Goal: Task Accomplishment & Management: Complete application form

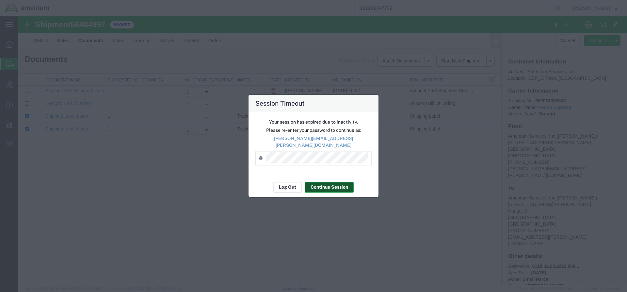
click at [319, 184] on button "Continue Session" at bounding box center [329, 187] width 49 height 10
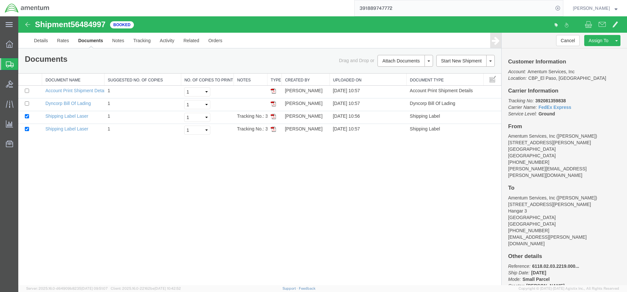
click at [0, 0] on span "Create from Template" at bounding box center [0, 0] width 0 height 0
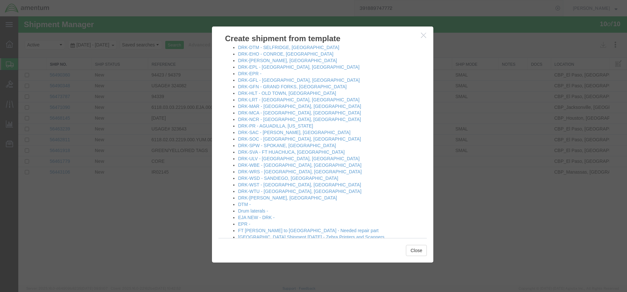
scroll to position [229, 0]
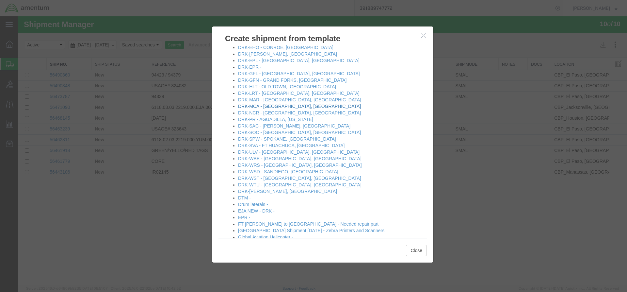
click at [259, 108] on link "DRK-MCA - [GEOGRAPHIC_DATA], [GEOGRAPHIC_DATA]" at bounding box center [299, 106] width 123 height 5
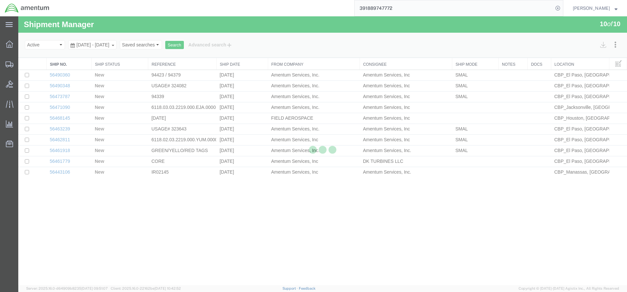
select select "49831"
select select "49941"
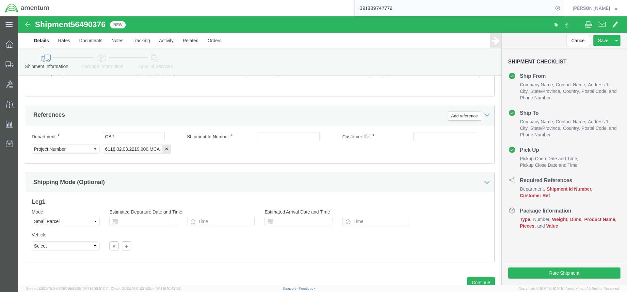
scroll to position [305, 0]
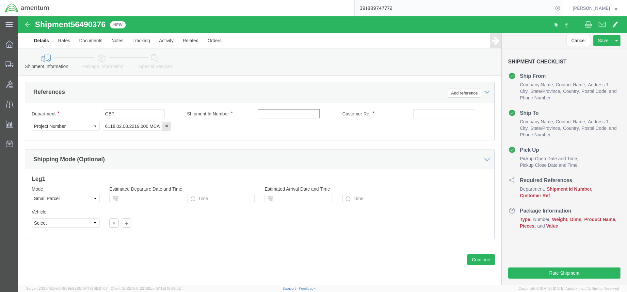
click input "text"
type input "94422/94404"
click input "text"
type input "324239/324147"
click button "Continue"
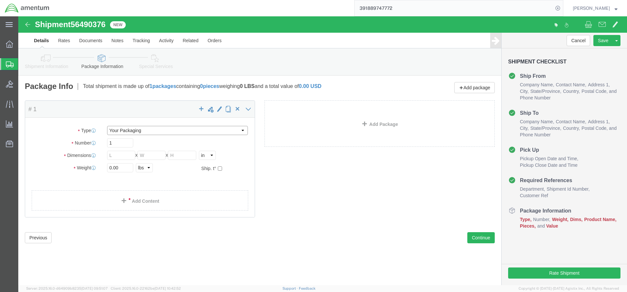
click select "Select Bale(s) Basket(s) Bolt(s) Bottle(s) Buckets Bulk Bundle(s) Can(s) Cardbo…"
select select "MBX"
click select "Select Bale(s) Basket(s) Bolt(s) Bottle(s) Buckets Bulk Bundle(s) Can(s) Cardbo…"
type input "13.00"
type input "11.50"
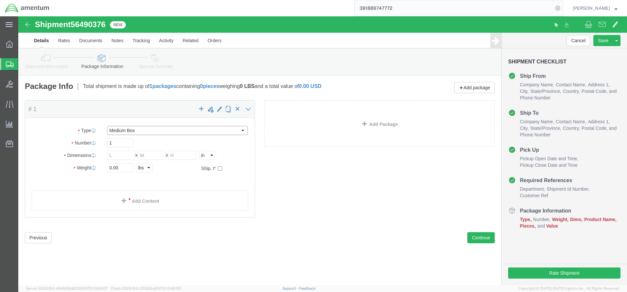
type input "2.50"
click input "0.00"
type input ".6"
click span
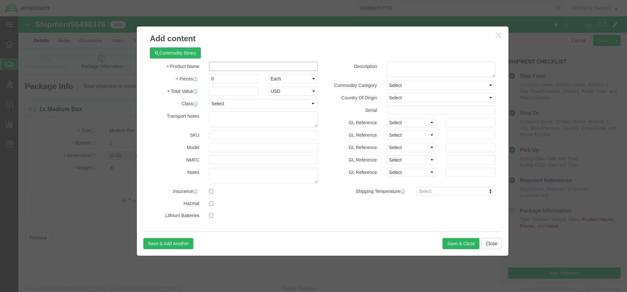
click input "text"
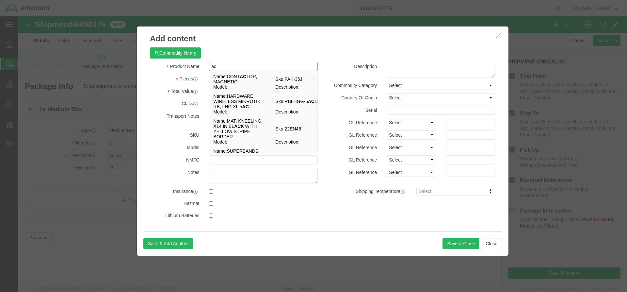
type input "a"
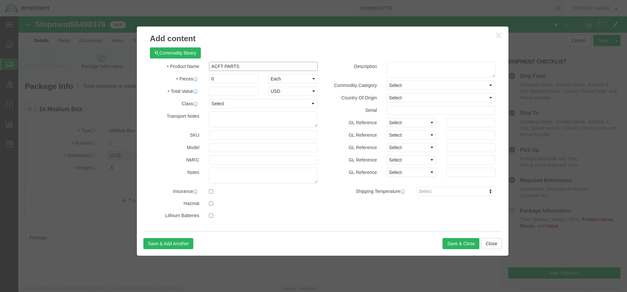
type input "ACFT PARTS"
click input "0"
type input "4"
click input "text"
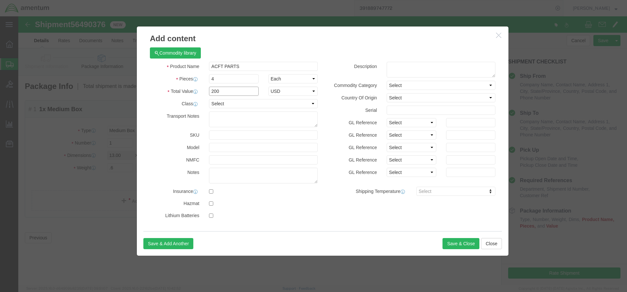
type input "200"
click textarea
type textarea "SLEEVE AND DRAIN FUEL"
click button "Save & Close"
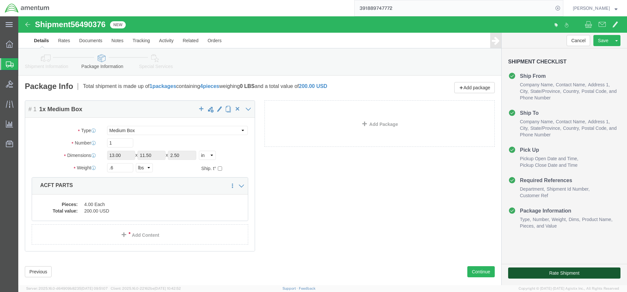
click button "Rate Shipment"
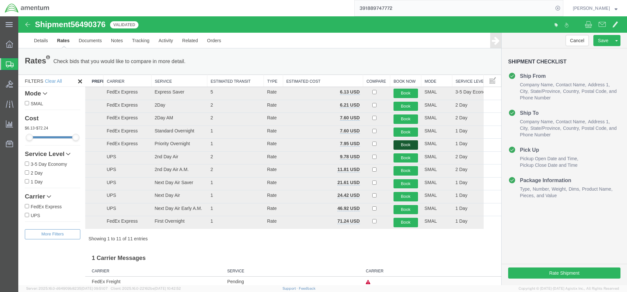
click at [403, 146] on button "Book" at bounding box center [406, 144] width 25 height 9
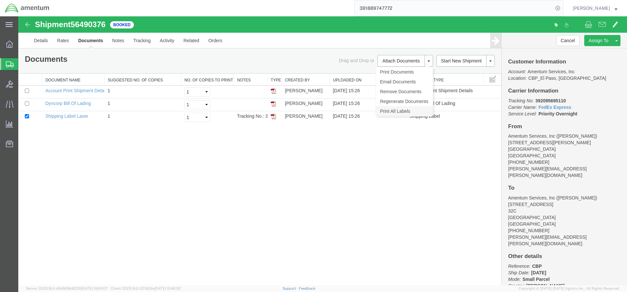
click at [386, 112] on link "Print All Labels" at bounding box center [404, 111] width 57 height 10
click at [0, 0] on span "Create from Template" at bounding box center [0, 0] width 0 height 0
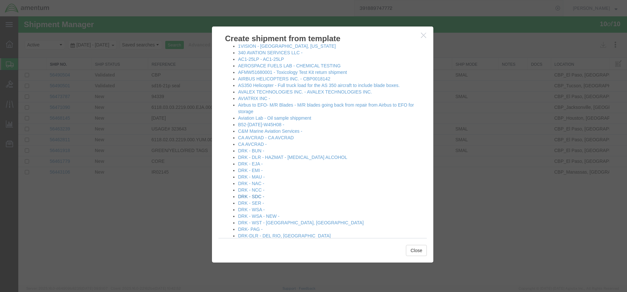
scroll to position [33, 0]
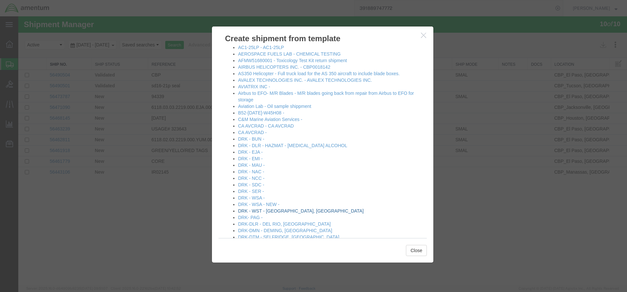
click at [273, 210] on link "DRK - WST - [GEOGRAPHIC_DATA], [GEOGRAPHIC_DATA]" at bounding box center [301, 210] width 126 height 5
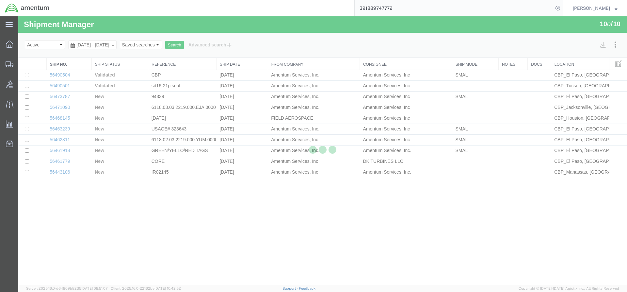
select select "49831"
select select "49945"
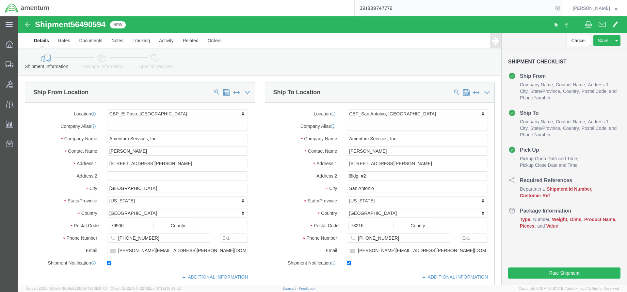
scroll to position [196, 0]
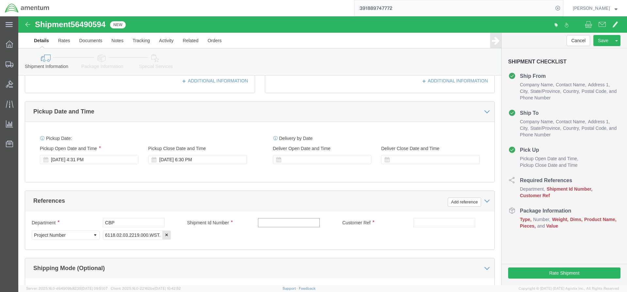
click input "text"
type input "94375/"
click input "text"
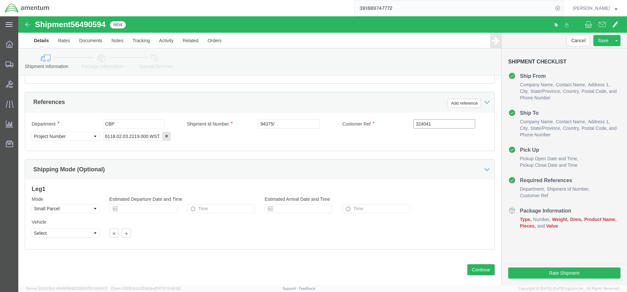
scroll to position [305, 0]
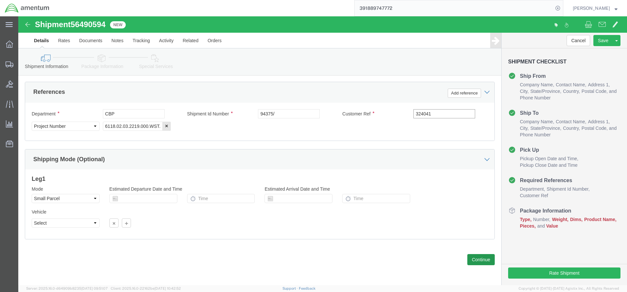
type input "324041"
click button "Continue"
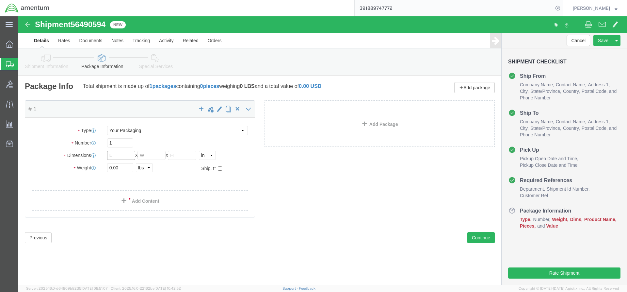
click input "text"
type input "39"
type input "6"
click input "0.00"
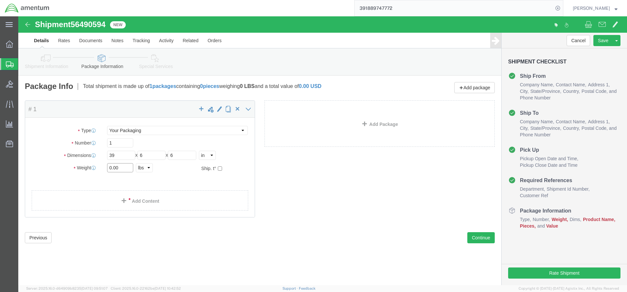
click input "0.00"
type input "4.3"
click link "Add Content"
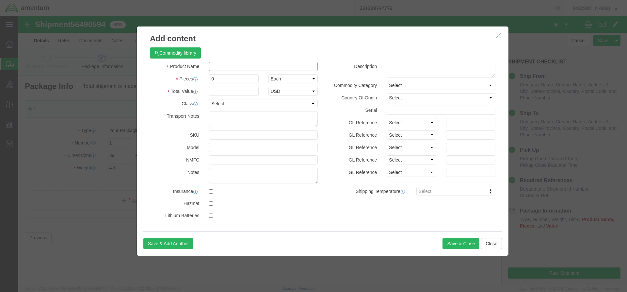
click input "text"
type input "ACFT PARTS"
click input "0"
type input "107"
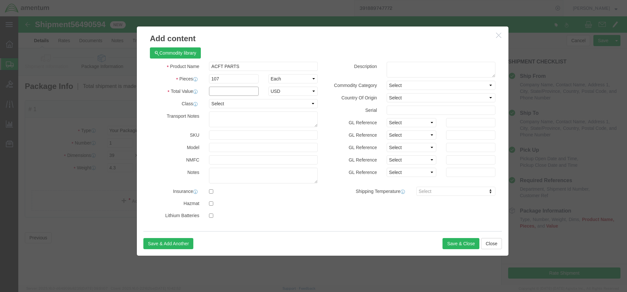
click input "text"
type input "200"
click textarea
type textarea "BOLTSNBAND CLAMPS, BERAING, RIVETS CLAMPS, LINK, AND BUSHINGS"
click button "Save & Close"
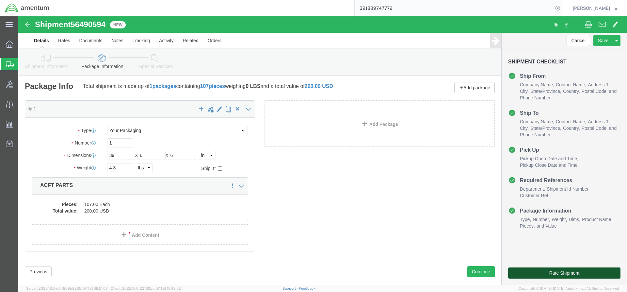
click button "Rate Shipment"
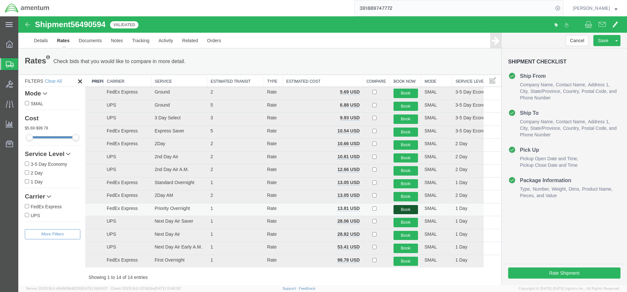
click at [407, 211] on button "Book" at bounding box center [406, 209] width 25 height 9
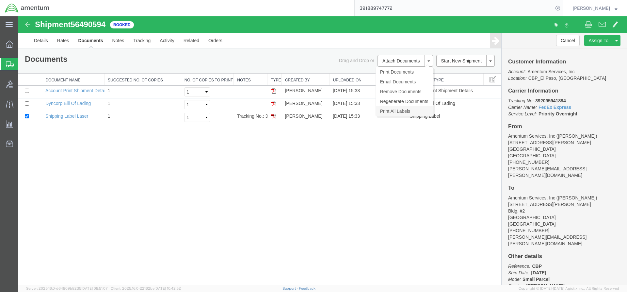
click at [411, 112] on link "Print All Labels" at bounding box center [404, 111] width 57 height 10
click at [0, 0] on span "Create from Template" at bounding box center [0, 0] width 0 height 0
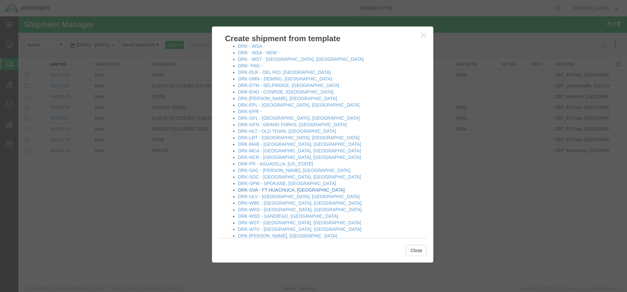
scroll to position [196, 0]
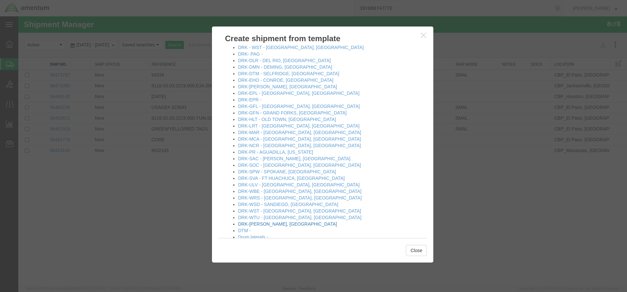
click at [269, 224] on link "DRK-[PERSON_NAME], [GEOGRAPHIC_DATA]" at bounding box center [287, 223] width 99 height 5
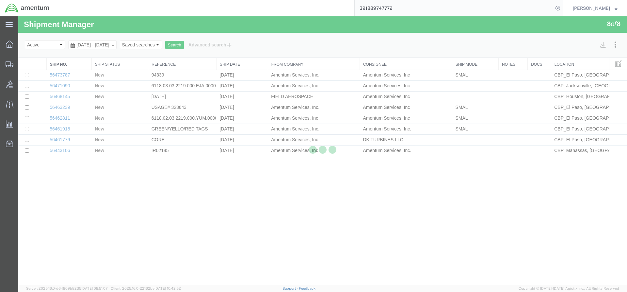
select select "49831"
select select "49951"
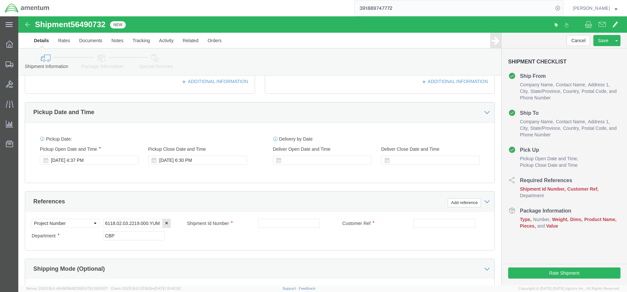
scroll to position [196, 0]
click input "text"
type input "94397/94425"
click input "text"
type input "2"
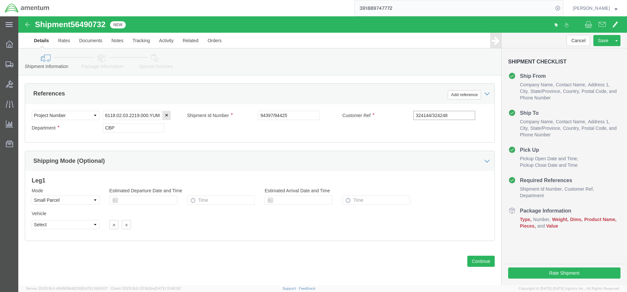
scroll to position [305, 0]
type input "324144/324248"
click button "Continue"
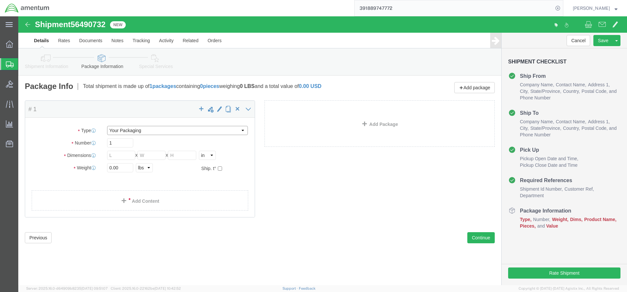
click select "Select Bale(s) Basket(s) Bolt(s) Bottle(s) Buckets Bulk Bundle(s) Can(s) Cardbo…"
select select "ENV"
click select "Select Bale(s) Basket(s) Bolt(s) Bottle(s) Buckets Bulk Bundle(s) Can(s) Cardbo…"
type input "9.50"
type input "12.50"
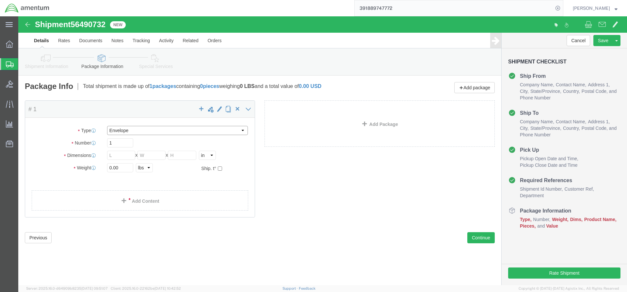
type input "0.25"
type input "1"
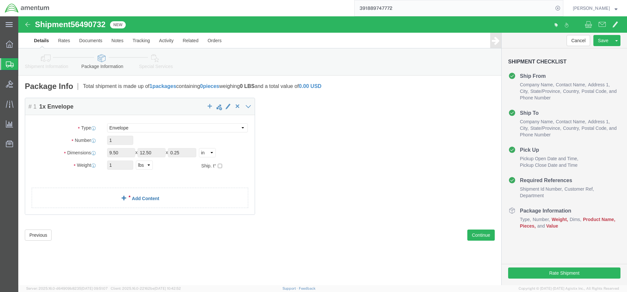
click div "Package Content # 1 1 x Envelope Package Type Select Bale(s) Basket(s) Bolt(s) …"
click link "Add Content"
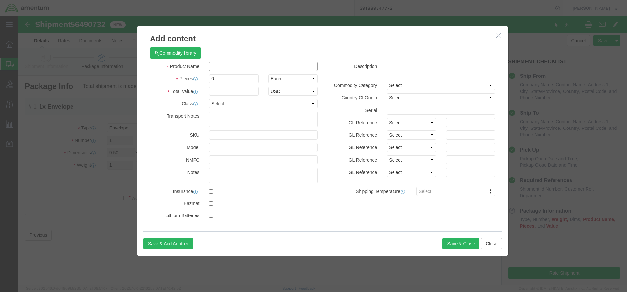
click input "text"
type input "ACFT PARTS"
click input "0"
type input "8"
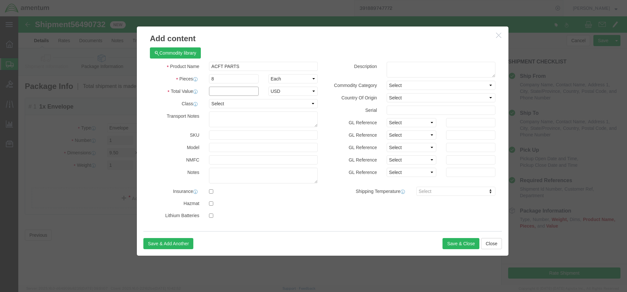
click input "text"
type input "100"
click textarea
type textarea "INSERT THREADS AND LOCK WASHERS"
click input "100"
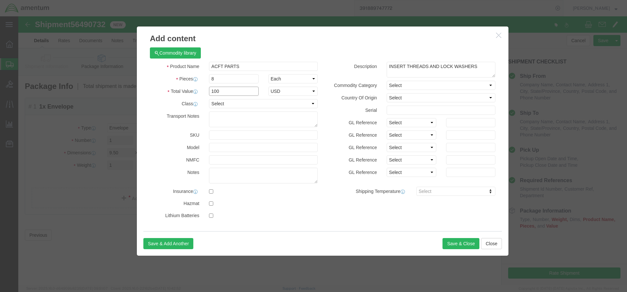
click input "100"
type input "50"
click button "Save & Close"
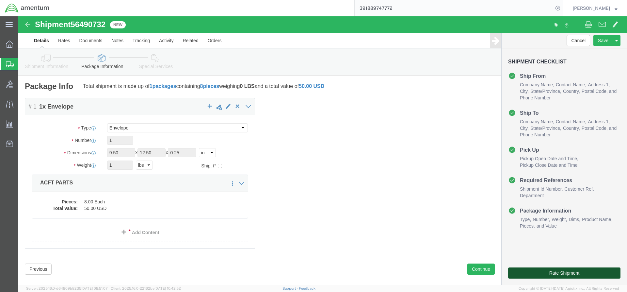
click button "Rate Shipment"
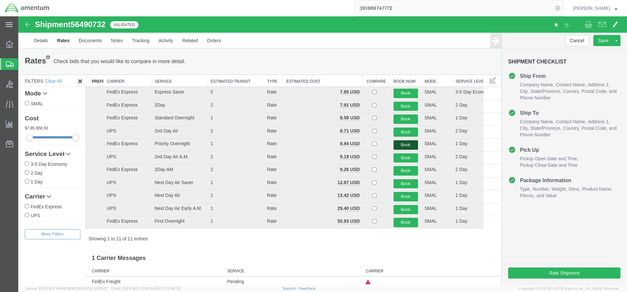
click at [398, 145] on button "Book" at bounding box center [406, 144] width 25 height 9
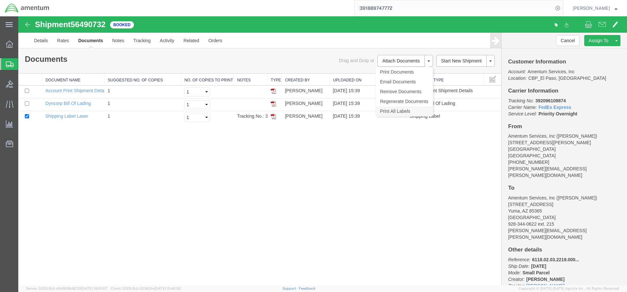
click at [393, 111] on link "Print All Labels" at bounding box center [404, 111] width 57 height 10
click at [0, 0] on span "Create from Template" at bounding box center [0, 0] width 0 height 0
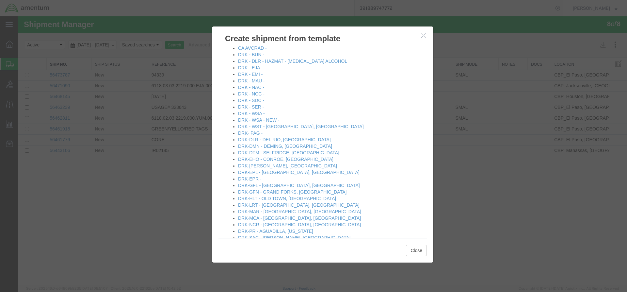
scroll to position [196, 0]
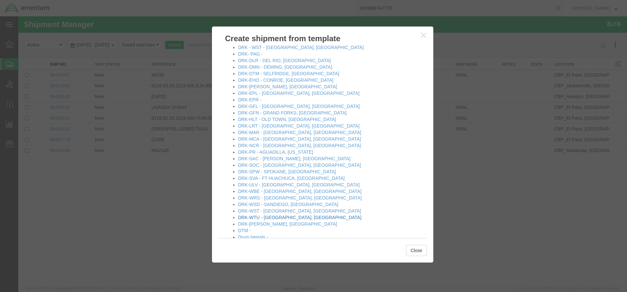
click at [274, 219] on link "DRK-WTU - [GEOGRAPHIC_DATA], [GEOGRAPHIC_DATA]" at bounding box center [300, 217] width 124 height 5
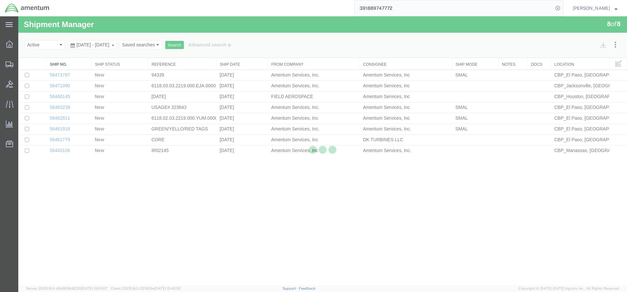
select select "49831"
select select "49949"
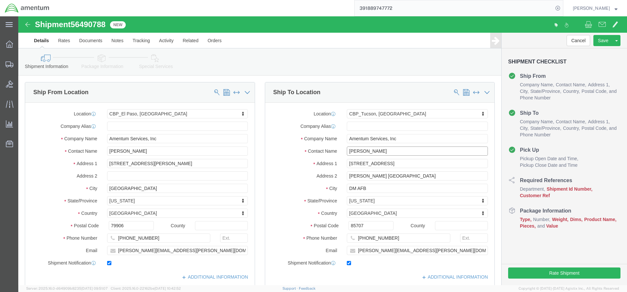
drag, startPoint x: 385, startPoint y: 151, endPoint x: 367, endPoint y: 135, distance: 24.3
click input "[PERSON_NAME]"
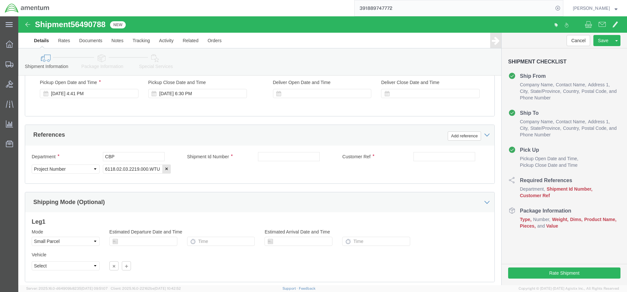
scroll to position [305, 0]
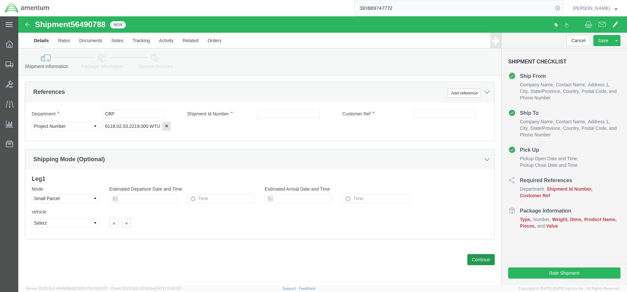
type input "[PERSON_NAME] H-60"
click button "Continue"
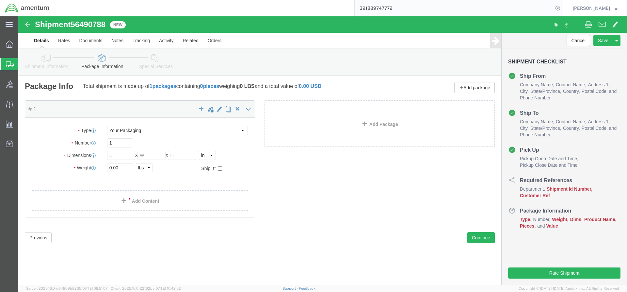
click div "Shipment Information Package Information Special Services"
click icon
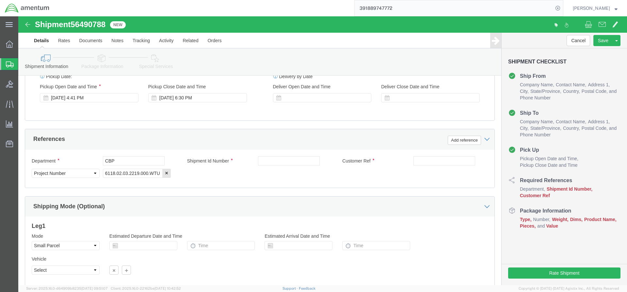
scroll to position [305, 0]
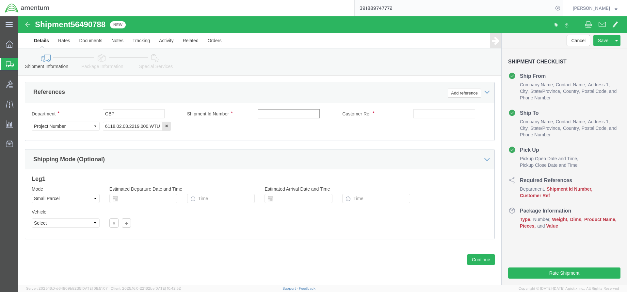
click input "text"
type input "94394"
type input "324139"
click button "Continue"
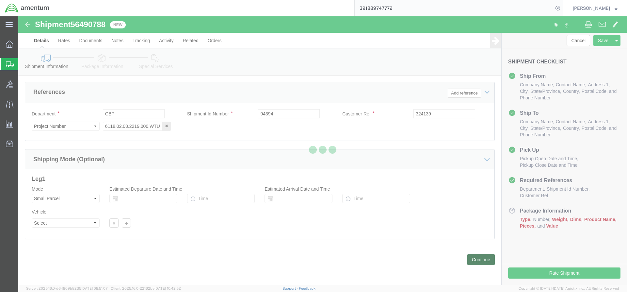
scroll to position [0, 0]
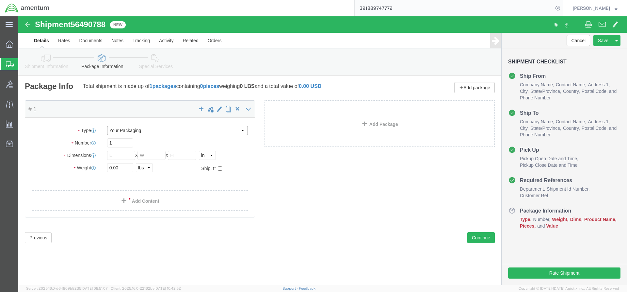
click select "Select Bale(s) Basket(s) Bolt(s) Bottle(s) Buckets Bulk Bundle(s) Can(s) Cardbo…"
select select "ENV"
click select "Select Bale(s) Basket(s) Bolt(s) Bottle(s) Buckets Bulk Bundle(s) Can(s) Cardbo…"
type input "9.50"
type input "12.50"
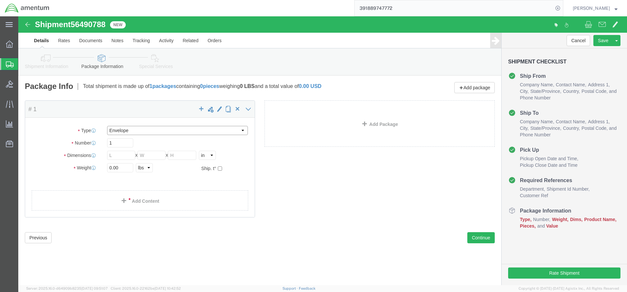
type input "0.25"
type input "1"
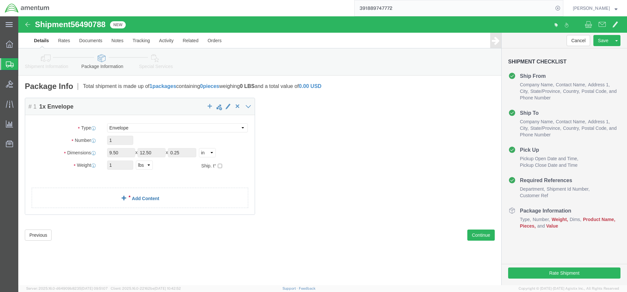
click link "Add Content"
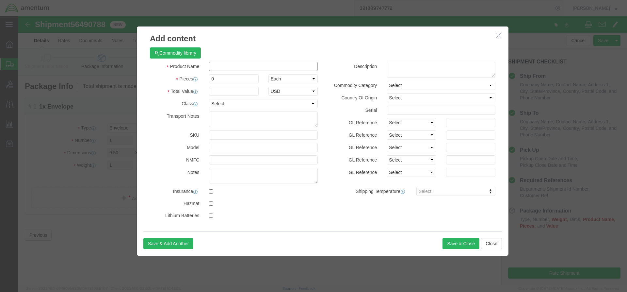
click input "text"
type input "ACFT PARTS"
click input "0"
type input "12"
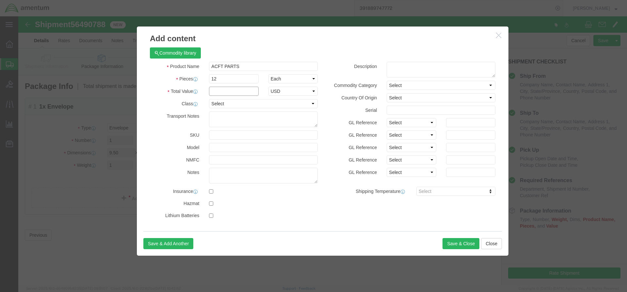
click input "text"
type input "4"
type input "100"
click textarea
type textarea "O-RINGS"
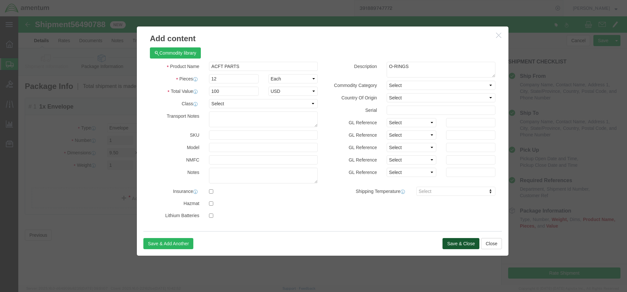
click button "Save & Close"
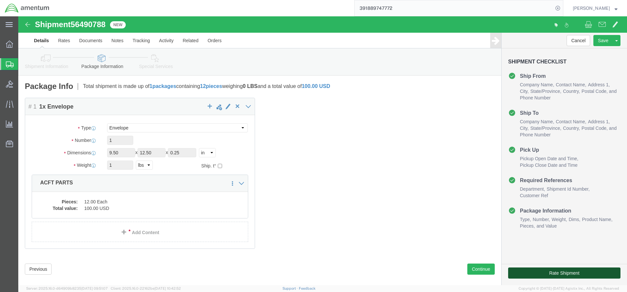
click button "Rate Shipment"
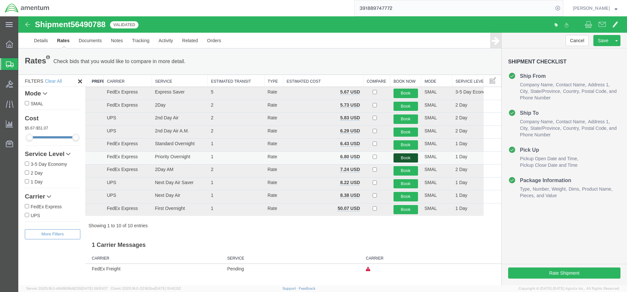
click at [403, 157] on button "Book" at bounding box center [406, 157] width 25 height 9
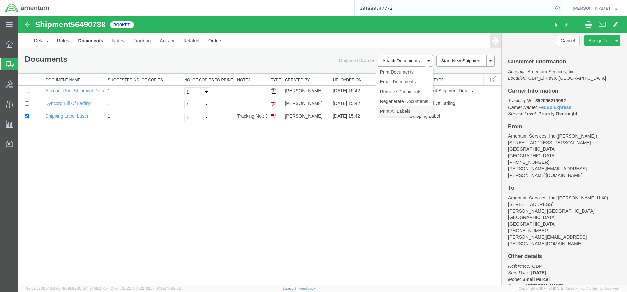
click at [402, 113] on link "Print All Labels" at bounding box center [404, 111] width 57 height 10
click at [0, 0] on span "Create from Template" at bounding box center [0, 0] width 0 height 0
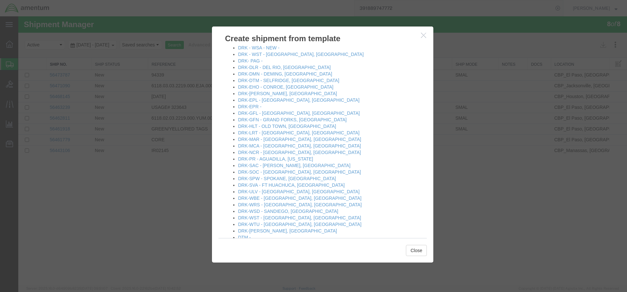
scroll to position [229, 0]
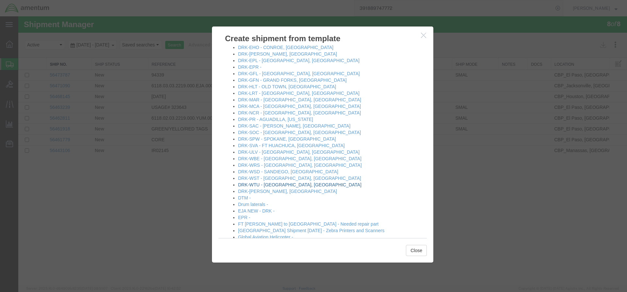
click at [271, 186] on link "DRK-WTU - [GEOGRAPHIC_DATA], [GEOGRAPHIC_DATA]" at bounding box center [300, 184] width 124 height 5
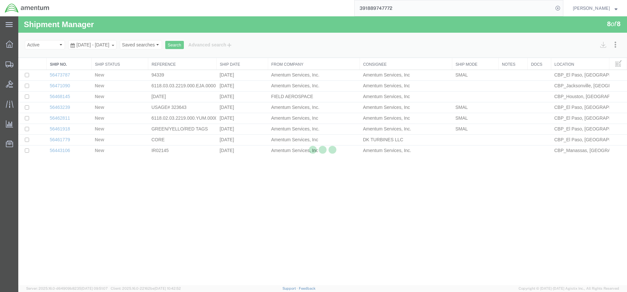
select select "49831"
select select "49949"
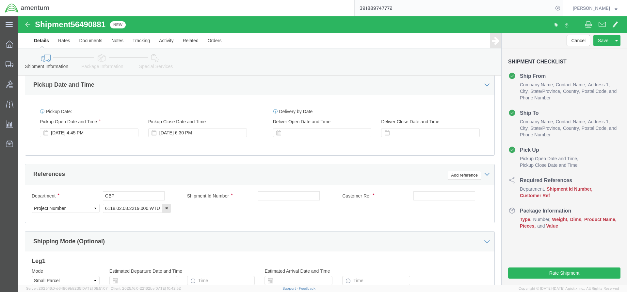
scroll to position [229, 0]
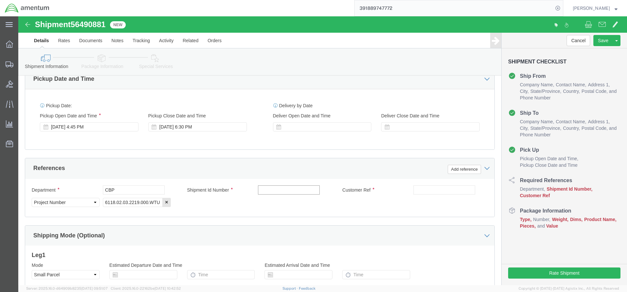
click input "text"
type input "94931/94419"
click input "text"
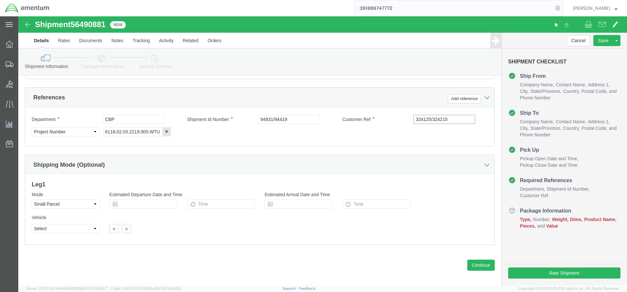
scroll to position [305, 0]
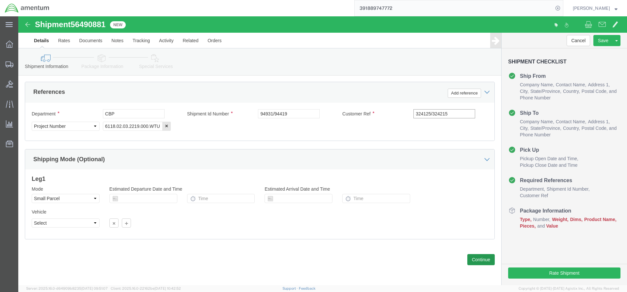
type input "324125/324215"
click button "Continue"
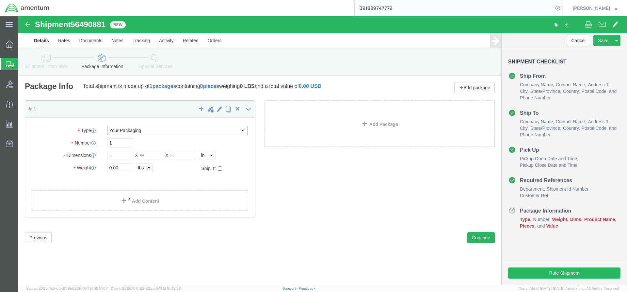
click select "Select Bale(s) Basket(s) Bolt(s) Bottle(s) Buckets Bulk Bundle(s) Can(s) Cardbo…"
select select "ENV"
click select "Select Bale(s) Basket(s) Bolt(s) Bottle(s) Buckets Bulk Bundle(s) Can(s) Cardbo…"
type input "9.50"
type input "12.50"
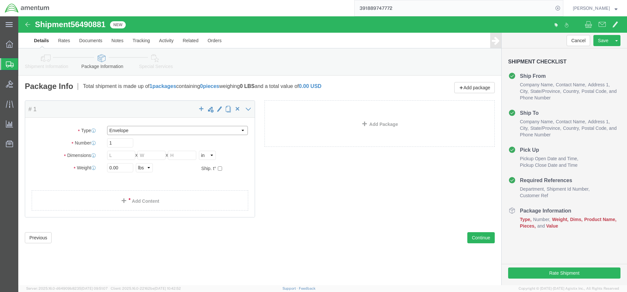
type input "0.25"
type input "1"
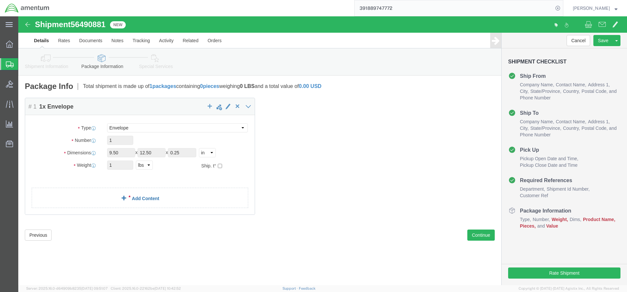
click link "Add Content"
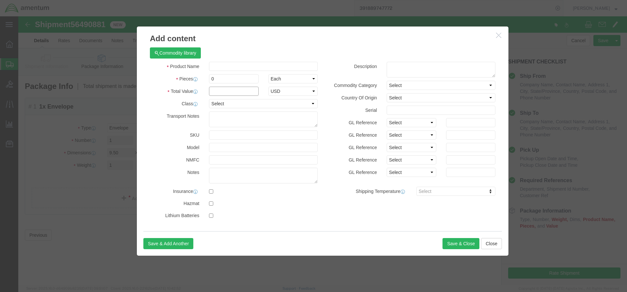
click input "text"
type input "101"
click input "text"
type input "ACFT PARTS"
click input "0"
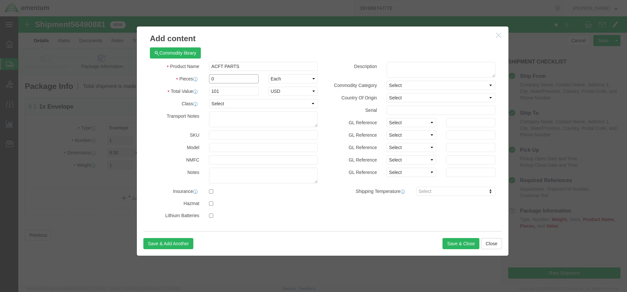
click input "0"
type input "101"
click input "10201"
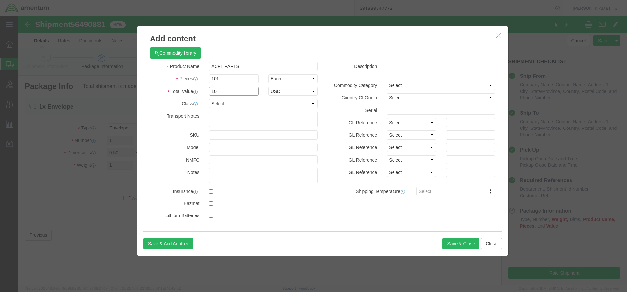
type input "1"
type input "50"
click textarea
type textarea "COTTERPINS AND SPRING"
click button "Save & Close"
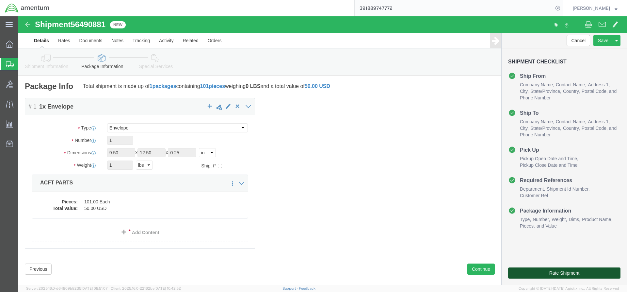
click button "Rate Shipment"
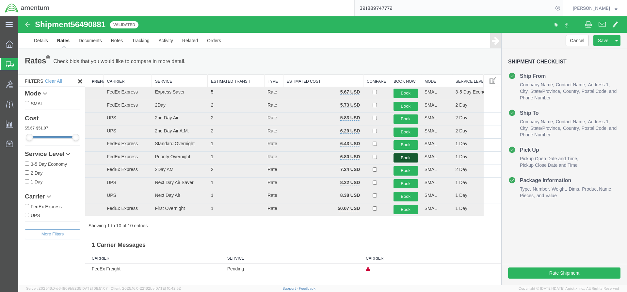
click at [405, 158] on button "Book" at bounding box center [406, 157] width 25 height 9
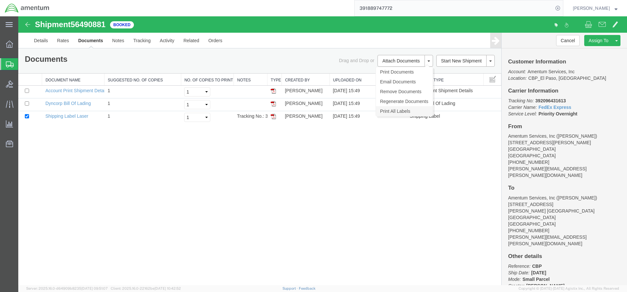
click at [400, 109] on link "Print All Labels" at bounding box center [404, 111] width 57 height 10
click at [0, 0] on span "Create from Template" at bounding box center [0, 0] width 0 height 0
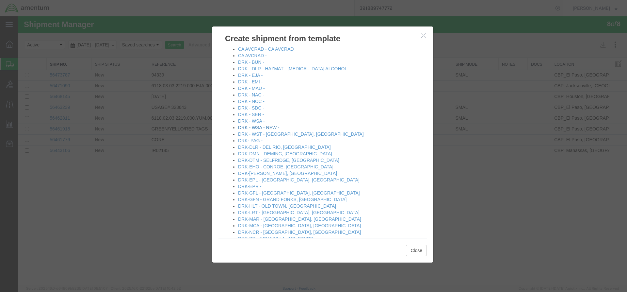
scroll to position [98, 0]
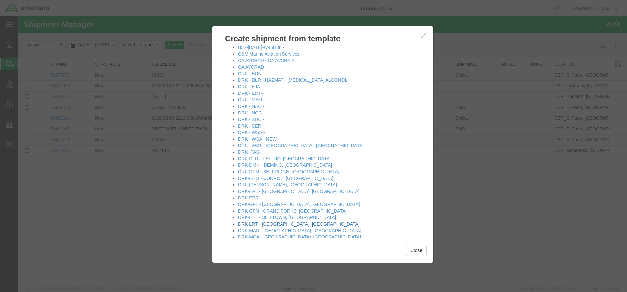
click at [268, 224] on link "DRK-LRT - [GEOGRAPHIC_DATA], [GEOGRAPHIC_DATA]" at bounding box center [299, 223] width 122 height 5
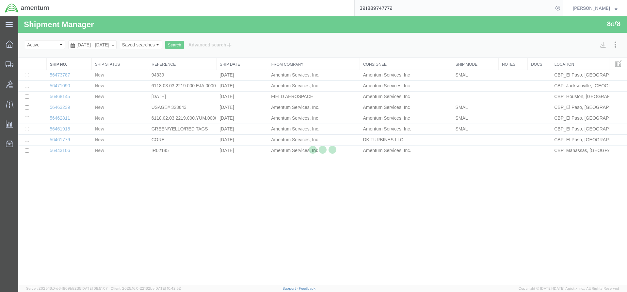
select select "49831"
select select "49940"
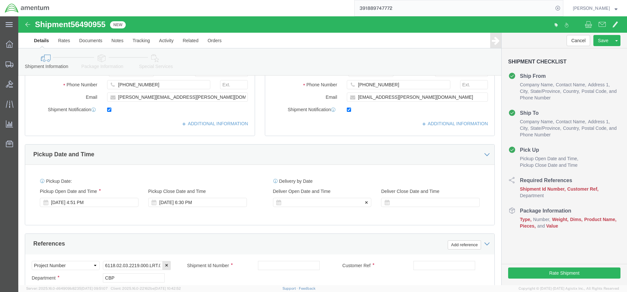
scroll to position [163, 0]
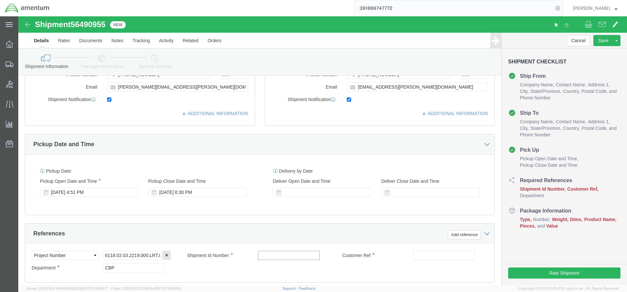
click input "text"
type input "94408/94388"
click input "text"
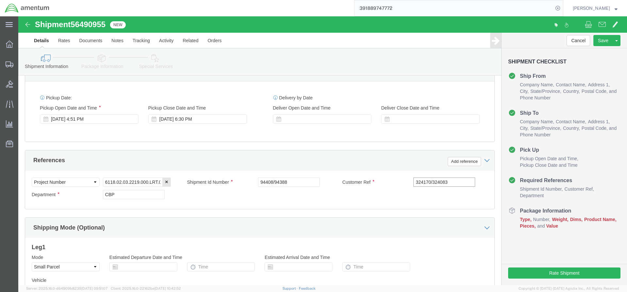
scroll to position [305, 0]
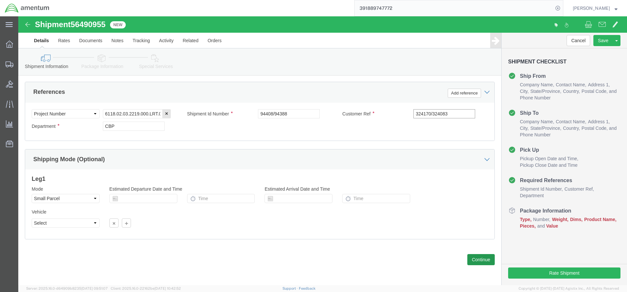
type input "324170/324083"
click button "Continue"
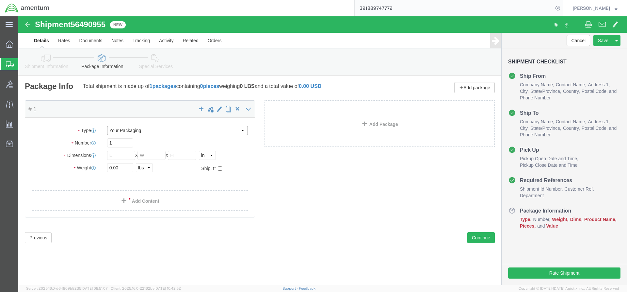
click select "Select Bale(s) Basket(s) Bolt(s) Bottle(s) Buckets Bulk Bundle(s) Can(s) Cardbo…"
select select "ENV"
click select "Select Bale(s) Basket(s) Bolt(s) Bottle(s) Buckets Bulk Bundle(s) Can(s) Cardbo…"
type input "9.50"
type input "12.50"
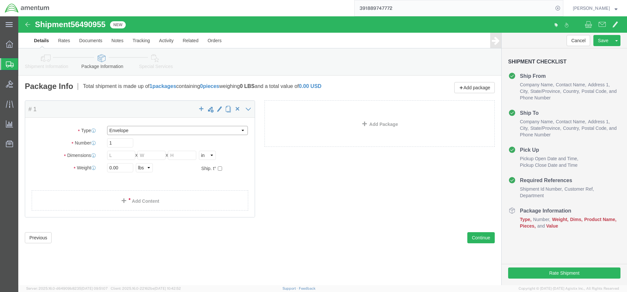
type input "0.25"
type input "1"
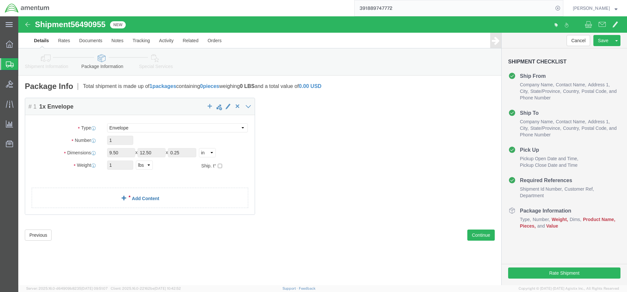
click div "Package Content # 1 1 x Envelope Package Type Select Bale(s) Basket(s) Bolt(s) …"
click link "Add Content"
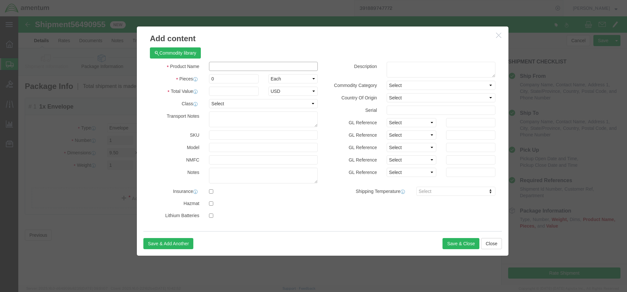
click input "text"
type input "ACFT PARTS"
click input "0"
type input "60"
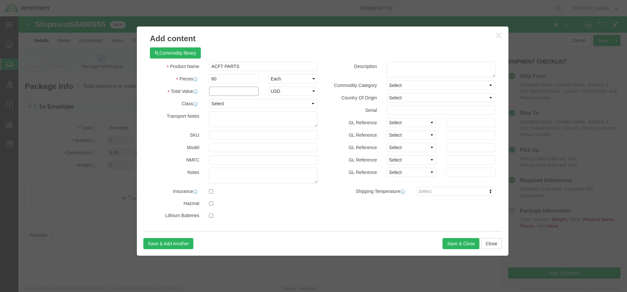
click input "text"
click textarea
click input "120"
type input "200"
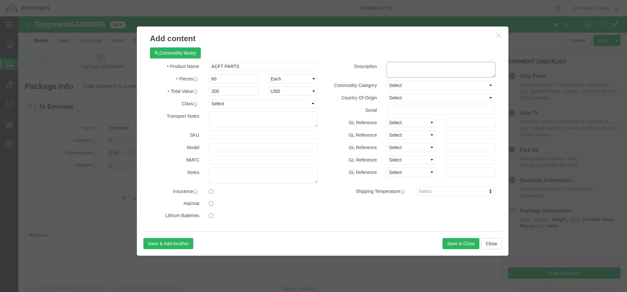
click textarea
type textarea "R"
type textarea "SEALS, CLIPS"
click input "60"
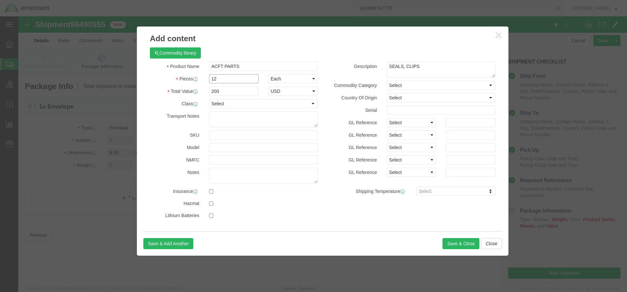
type input "12"
type input "40"
click div "Product Name ACFT PARTS ACFT Pieces 12 Select Bag Barrels 100Board Feet Bottle …"
click button "Save & Close"
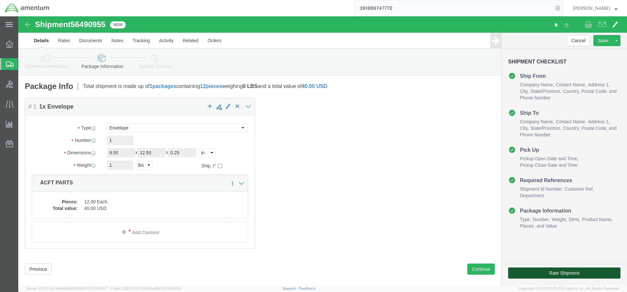
click button "Rate Shipment"
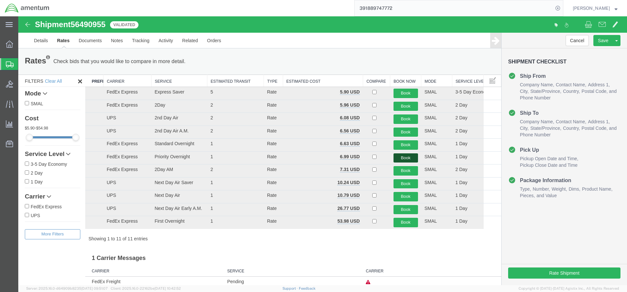
click at [407, 157] on button "Book" at bounding box center [406, 157] width 25 height 9
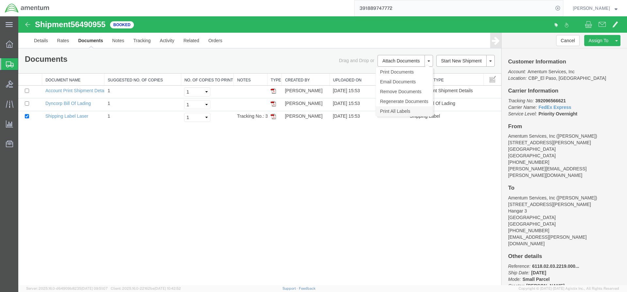
click at [398, 112] on link "Print All Labels" at bounding box center [404, 111] width 57 height 10
